Goal: Entertainment & Leisure: Consume media (video, audio)

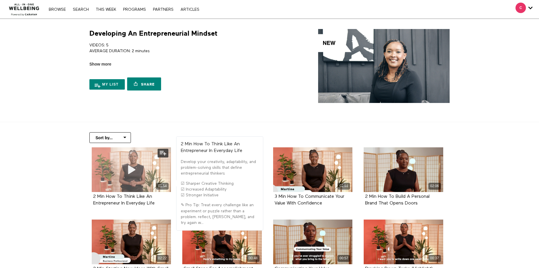
click at [127, 170] on icon at bounding box center [131, 170] width 17 height 10
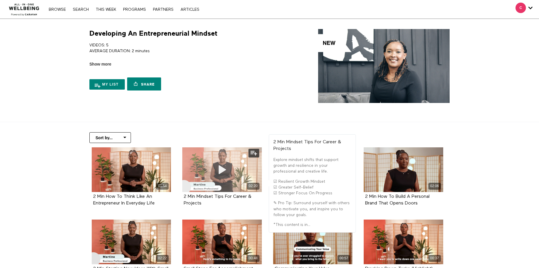
click at [221, 175] on span at bounding box center [221, 169] width 17 height 17
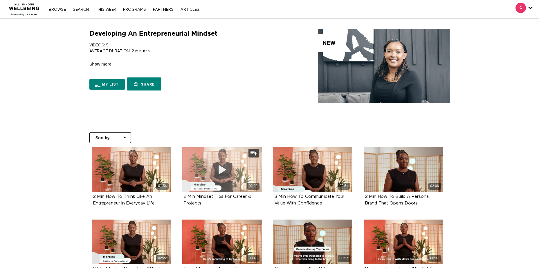
click at [220, 176] on span at bounding box center [221, 169] width 17 height 17
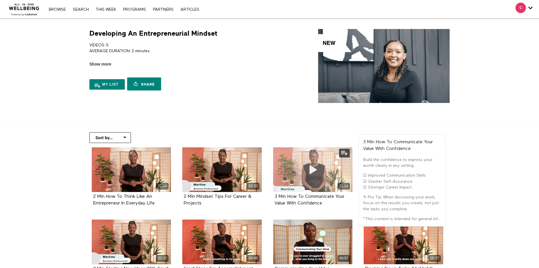
click at [322, 169] on div "02:51" at bounding box center [313, 170] width 80 height 45
